Goal: Find specific page/section: Find specific page/section

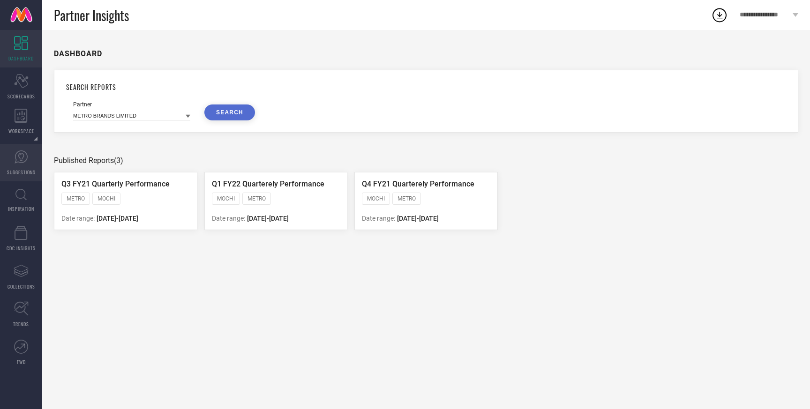
click at [19, 172] on span "SUGGESTIONS" at bounding box center [21, 172] width 29 height 7
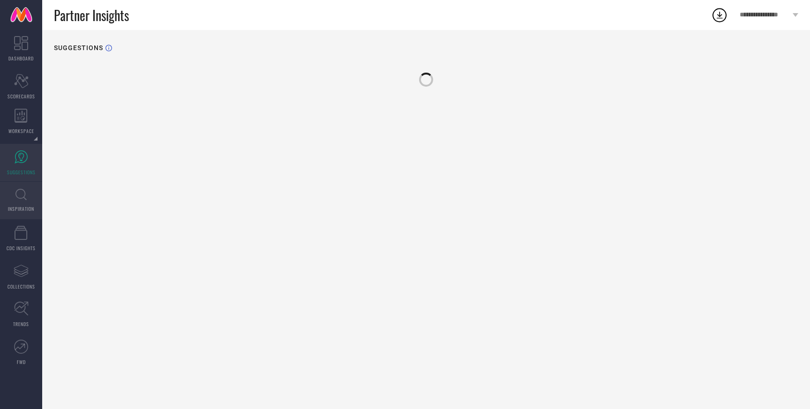
click at [22, 210] on span "INSPIRATION" at bounding box center [21, 208] width 26 height 7
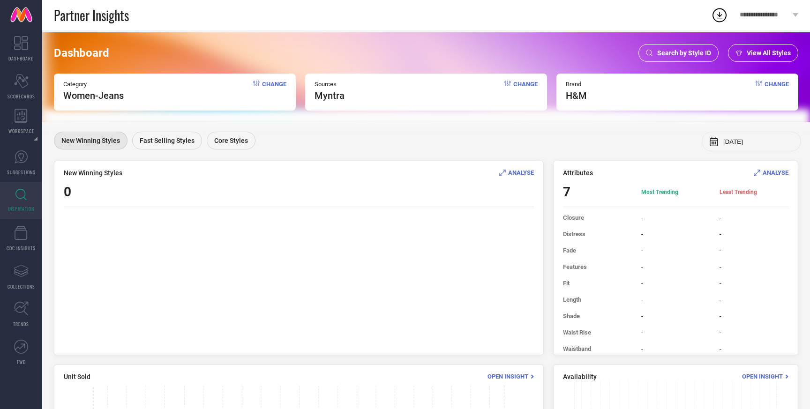
click at [765, 54] on span "View All Styles" at bounding box center [768, 52] width 44 height 7
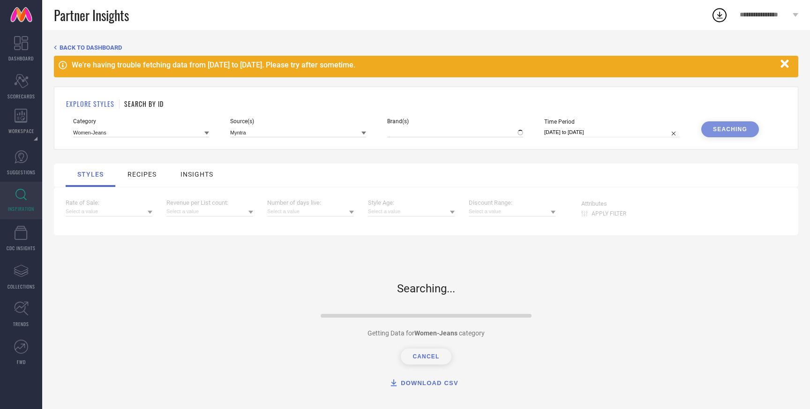
type input "H&M"
click at [138, 106] on h1 "SEARCH BY ID" at bounding box center [143, 104] width 39 height 10
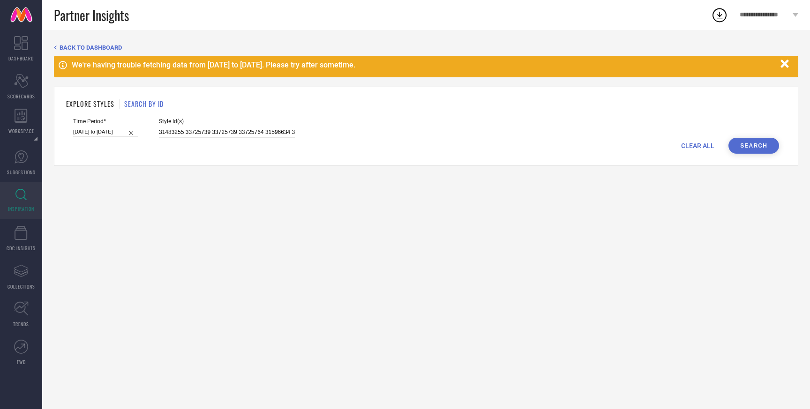
click at [695, 151] on div "CLEAR ALL Search" at bounding box center [426, 146] width 706 height 16
click at [699, 142] on span "CLEAR ALL" at bounding box center [697, 145] width 33 height 7
click at [784, 59] on icon "button" at bounding box center [785, 64] width 12 height 12
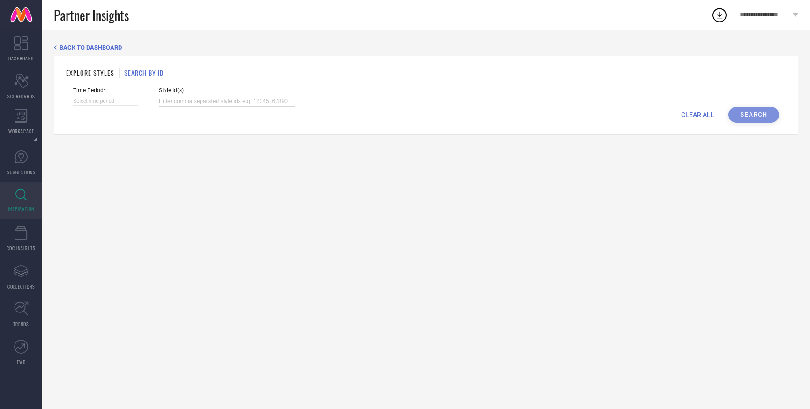
click at [203, 100] on input at bounding box center [227, 101] width 136 height 11
paste input "9162839 9162845 25395138 8890027 14063040 25395164 9162835 25042484 24030490 15…"
type input "9162839 9162845 25395138 8890027 14063040 25395164 9162835 25042484 24030490 15…"
select select "8"
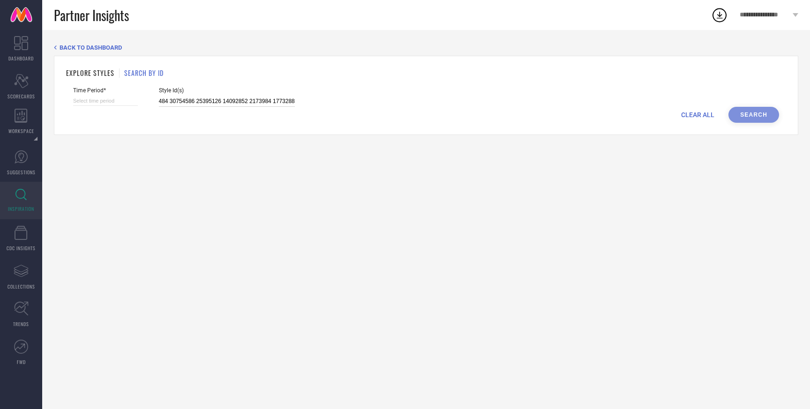
select select "2025"
select select "9"
select select "2025"
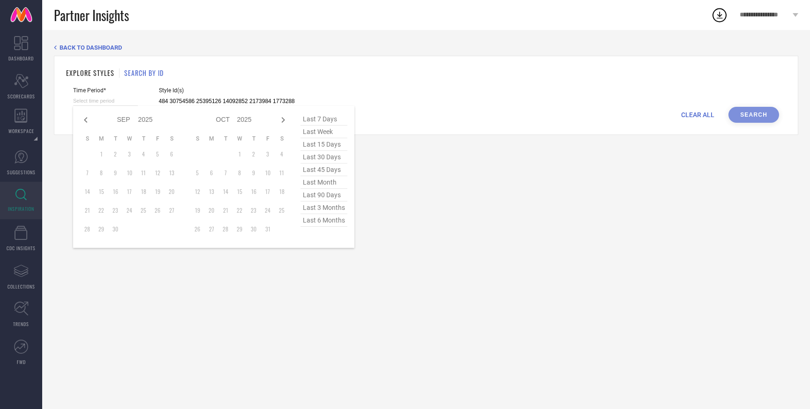
click at [112, 99] on input at bounding box center [105, 101] width 65 height 10
type input "9162839 9162845 25395138 8890027 14063040 25395164 9162835 25042484 24030490 15…"
click at [325, 221] on span "last 6 months" at bounding box center [323, 220] width 47 height 13
type input "[DATE] to [DATE]"
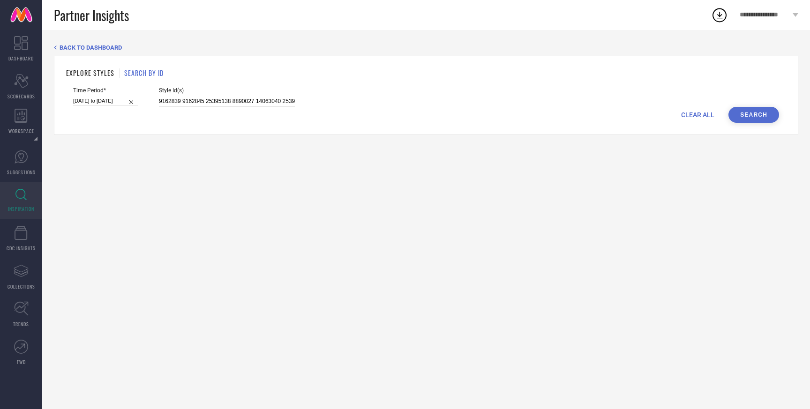
click at [746, 114] on button "Search" at bounding box center [753, 115] width 51 height 16
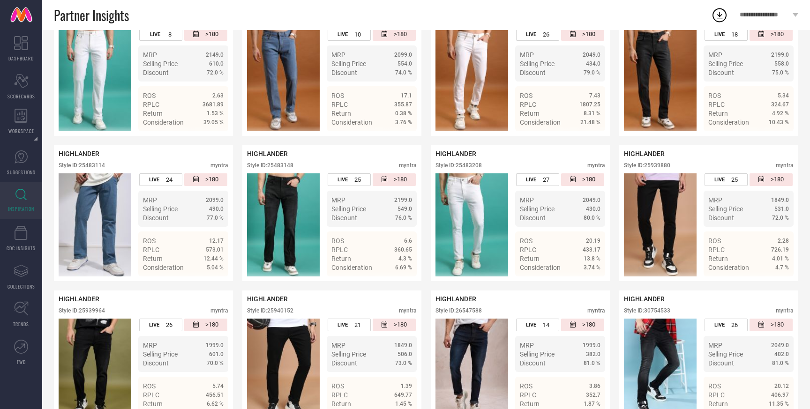
scroll to position [2452, 0]
